Goal: Task Accomplishment & Management: Manage account settings

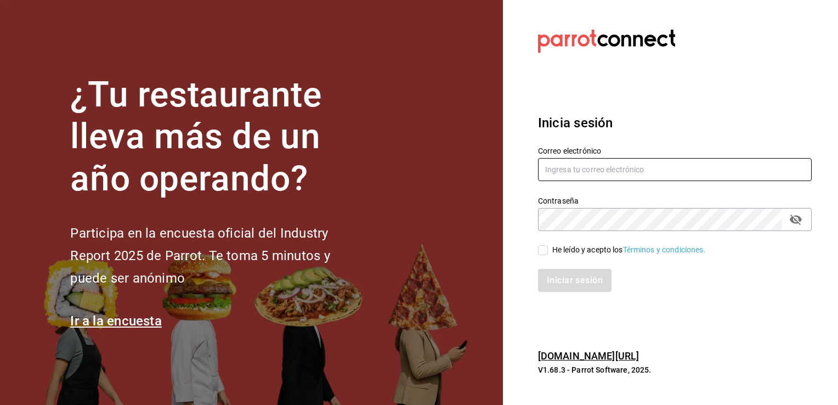
click at [597, 167] on input "text" at bounding box center [675, 169] width 274 height 23
click at [569, 170] on input "text" at bounding box center [675, 169] width 274 height 23
type input "marioayala2567@gmail.com"
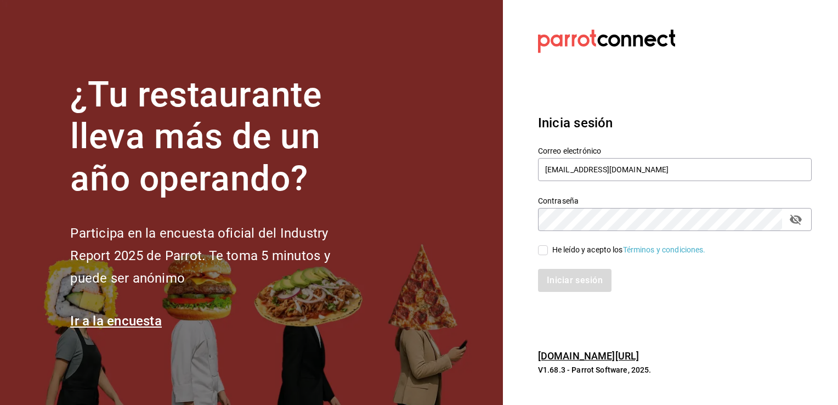
click at [542, 251] on input "He leído y acepto los Términos y condiciones." at bounding box center [543, 250] width 10 height 10
checkbox input "true"
click at [553, 280] on button "Iniciar sesión" at bounding box center [575, 280] width 75 height 23
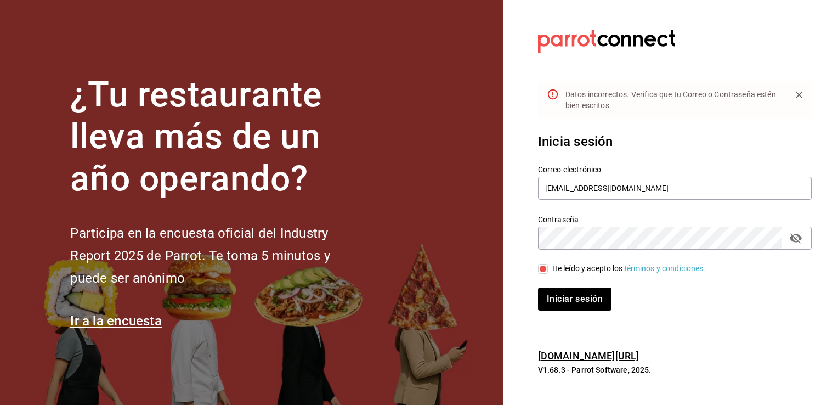
click at [798, 241] on icon "passwordField" at bounding box center [796, 238] width 12 height 10
click at [592, 295] on button "Iniciar sesión" at bounding box center [575, 298] width 75 height 23
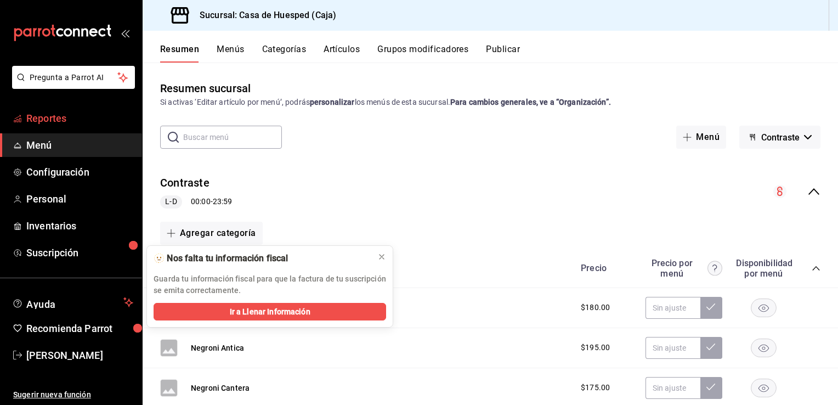
click at [53, 126] on link "Reportes" at bounding box center [71, 118] width 142 height 24
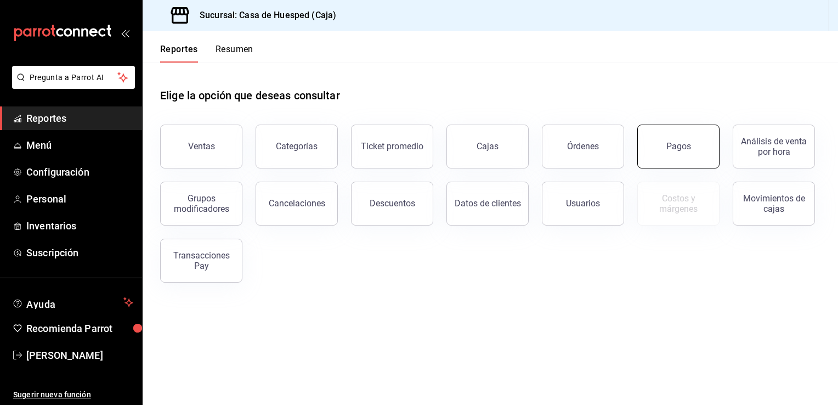
click at [684, 139] on button "Pagos" at bounding box center [679, 147] width 82 height 44
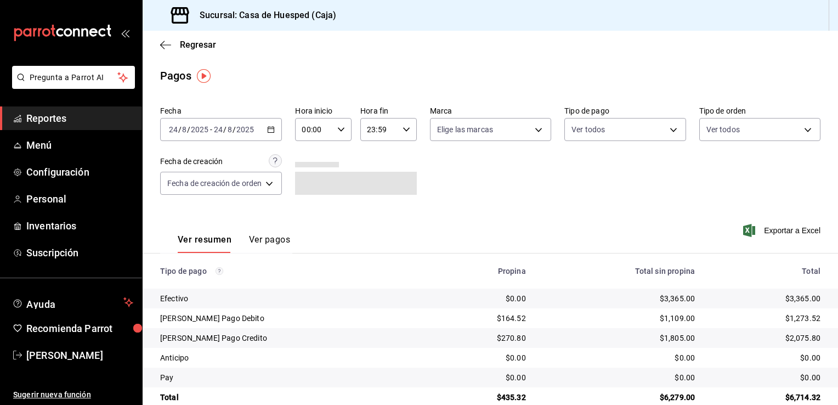
click at [684, 139] on div "Fecha [DATE] [DATE] - [DATE] [DATE] Hora inicio 00:00 Hora inicio Hora fin 23:5…" at bounding box center [490, 154] width 661 height 106
click at [279, 125] on div "[DATE] [DATE] - [DATE] [DATE]" at bounding box center [221, 129] width 122 height 23
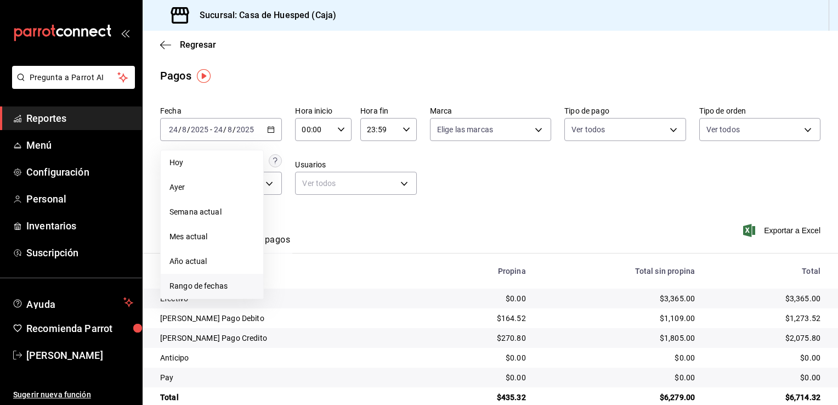
click at [204, 285] on span "Rango de fechas" at bounding box center [212, 286] width 85 height 12
click at [285, 278] on abbr "18" at bounding box center [286, 275] width 7 height 8
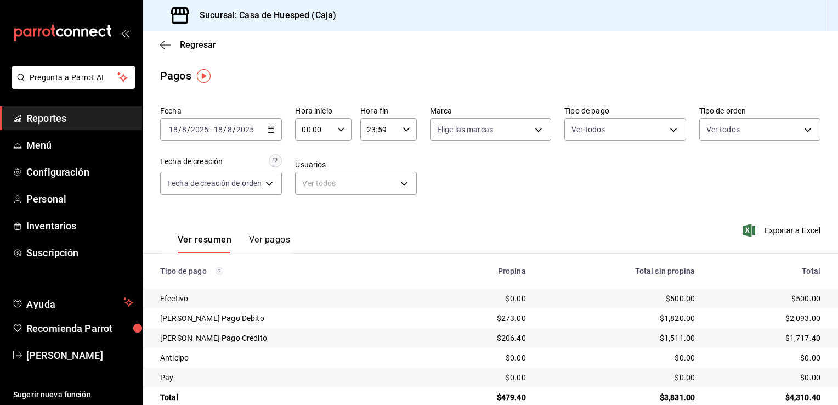
scroll to position [20, 0]
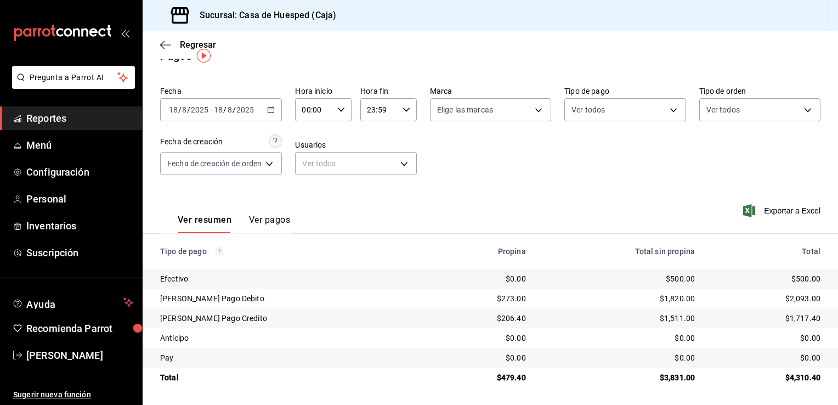
click at [382, 239] on th "Tipo de pago" at bounding box center [288, 251] width 290 height 35
click at [273, 112] on \(Stroke\) "button" at bounding box center [271, 110] width 7 height 6
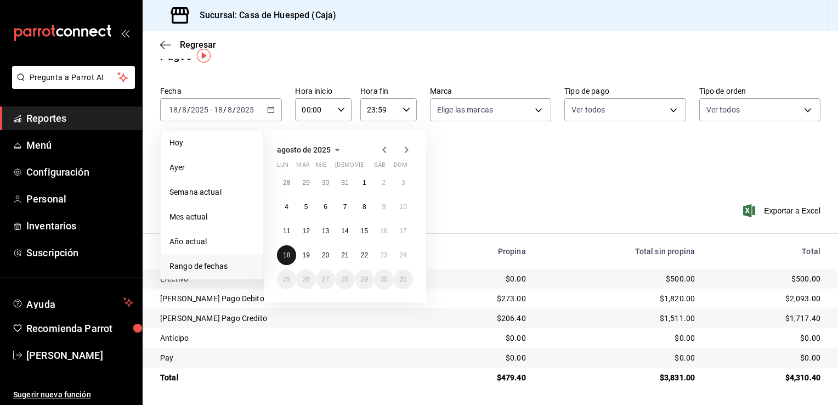
click at [285, 255] on abbr "18" at bounding box center [286, 255] width 7 height 8
click at [303, 256] on abbr "19" at bounding box center [305, 255] width 7 height 8
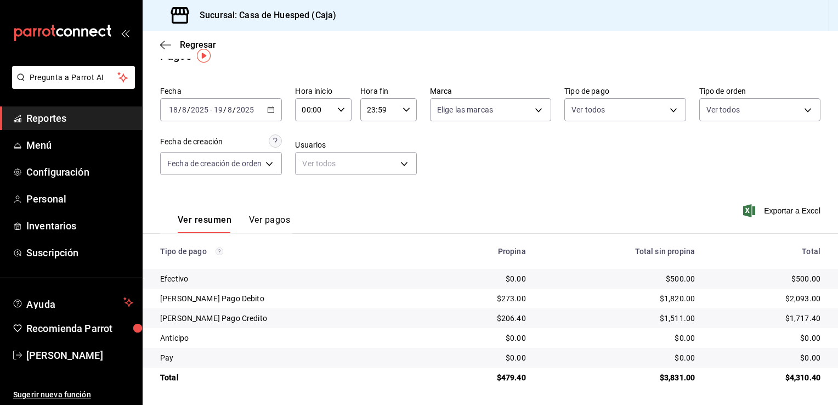
click at [270, 115] on div "[DATE] [DATE] - [DATE] [DATE]" at bounding box center [221, 109] width 122 height 23
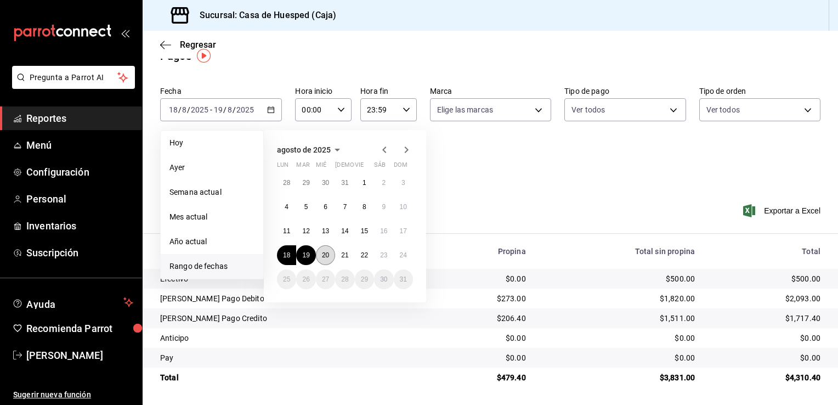
click at [323, 249] on button "20" at bounding box center [325, 255] width 19 height 20
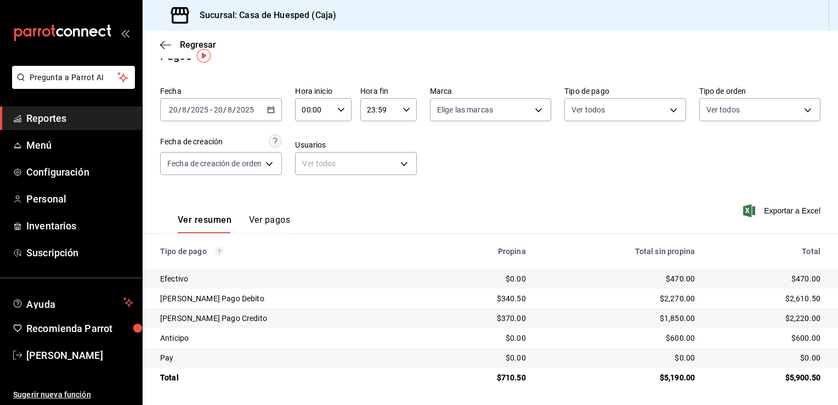
click at [277, 117] on div "[DATE] [DATE] - [DATE] [DATE]" at bounding box center [221, 109] width 122 height 23
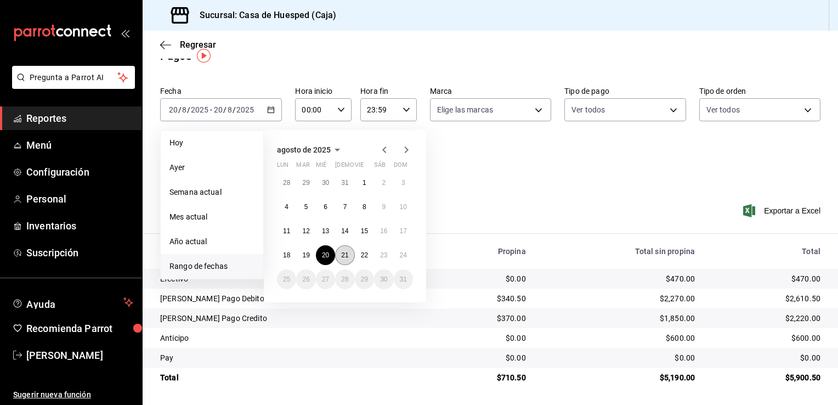
click at [340, 255] on button "21" at bounding box center [344, 255] width 19 height 20
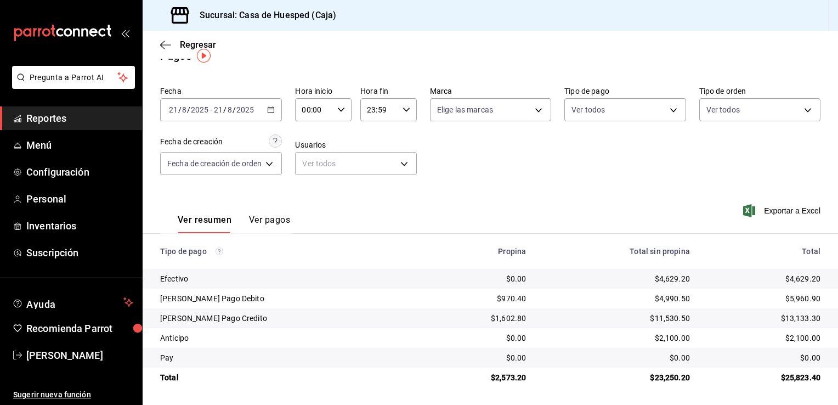
click at [270, 115] on div "[DATE] [DATE] - [DATE] [DATE]" at bounding box center [221, 109] width 122 height 23
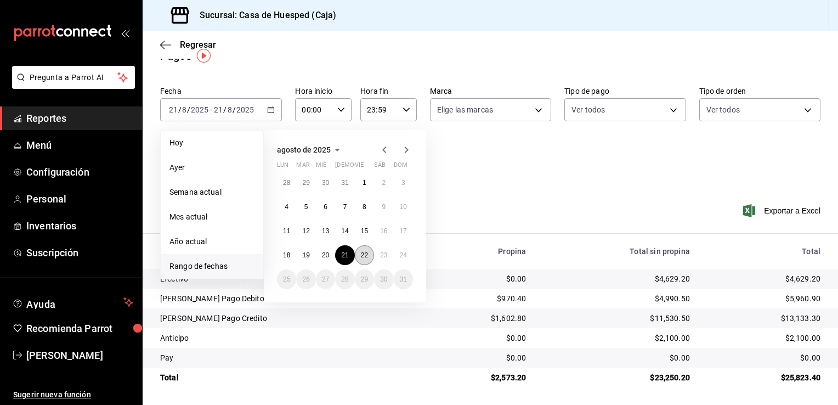
click at [366, 256] on abbr "22" at bounding box center [364, 255] width 7 height 8
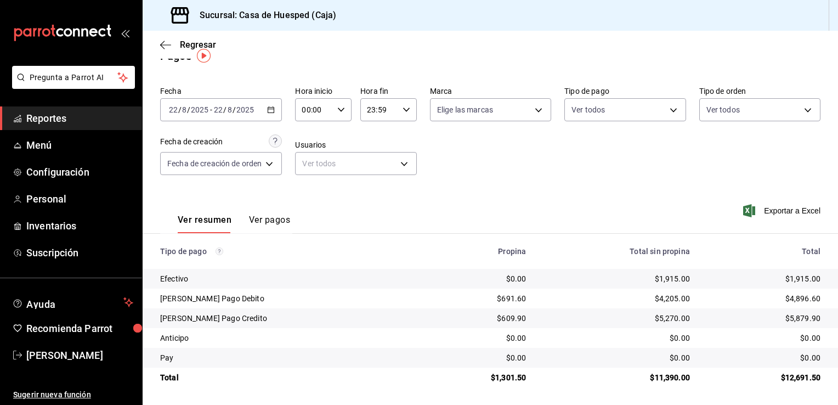
click at [277, 111] on div "[DATE] [DATE] - [DATE] [DATE]" at bounding box center [221, 109] width 122 height 23
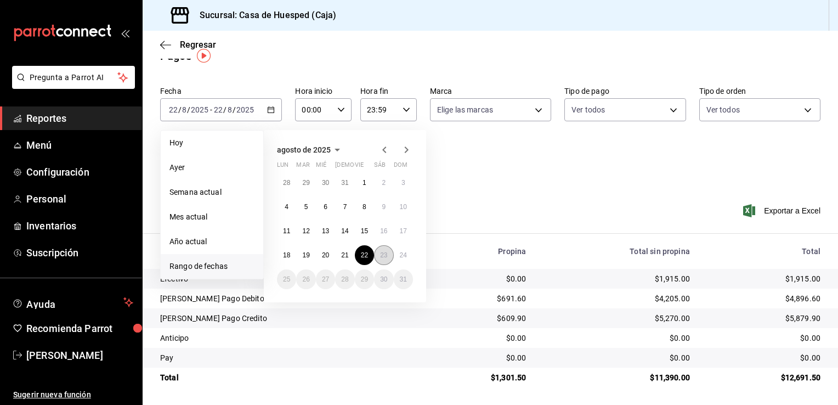
click at [380, 255] on abbr "23" at bounding box center [383, 255] width 7 height 8
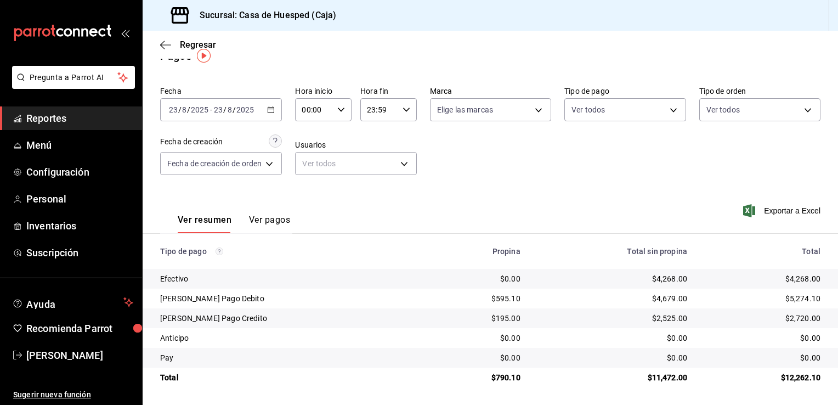
click at [278, 108] on div "[DATE] [DATE] - [DATE] [DATE]" at bounding box center [221, 109] width 122 height 23
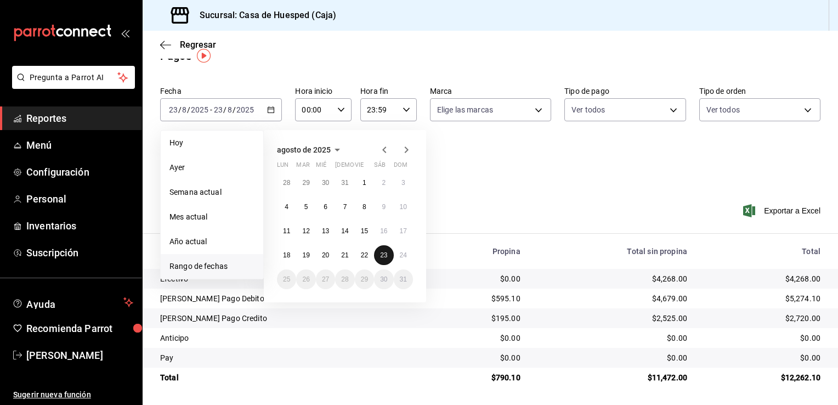
click at [381, 255] on abbr "23" at bounding box center [383, 255] width 7 height 8
